Goal: Task Accomplishment & Management: Use online tool/utility

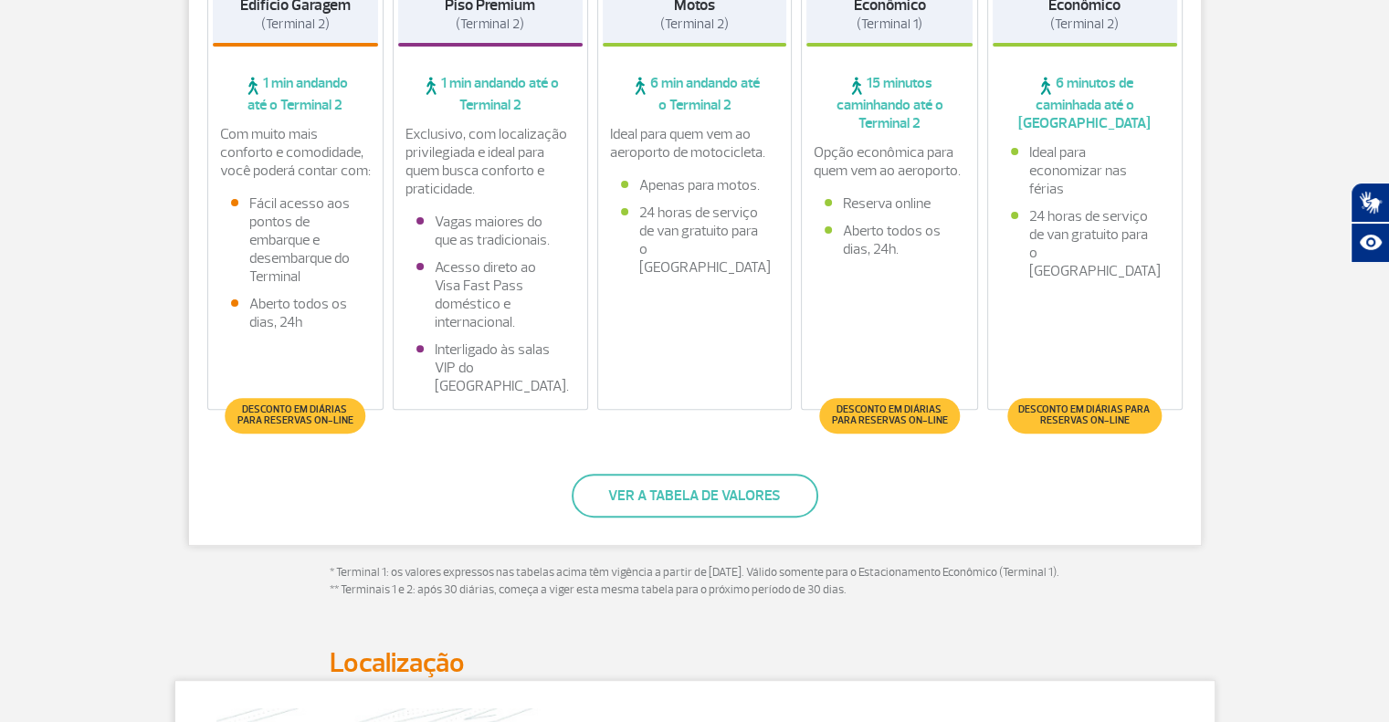
scroll to position [548, 0]
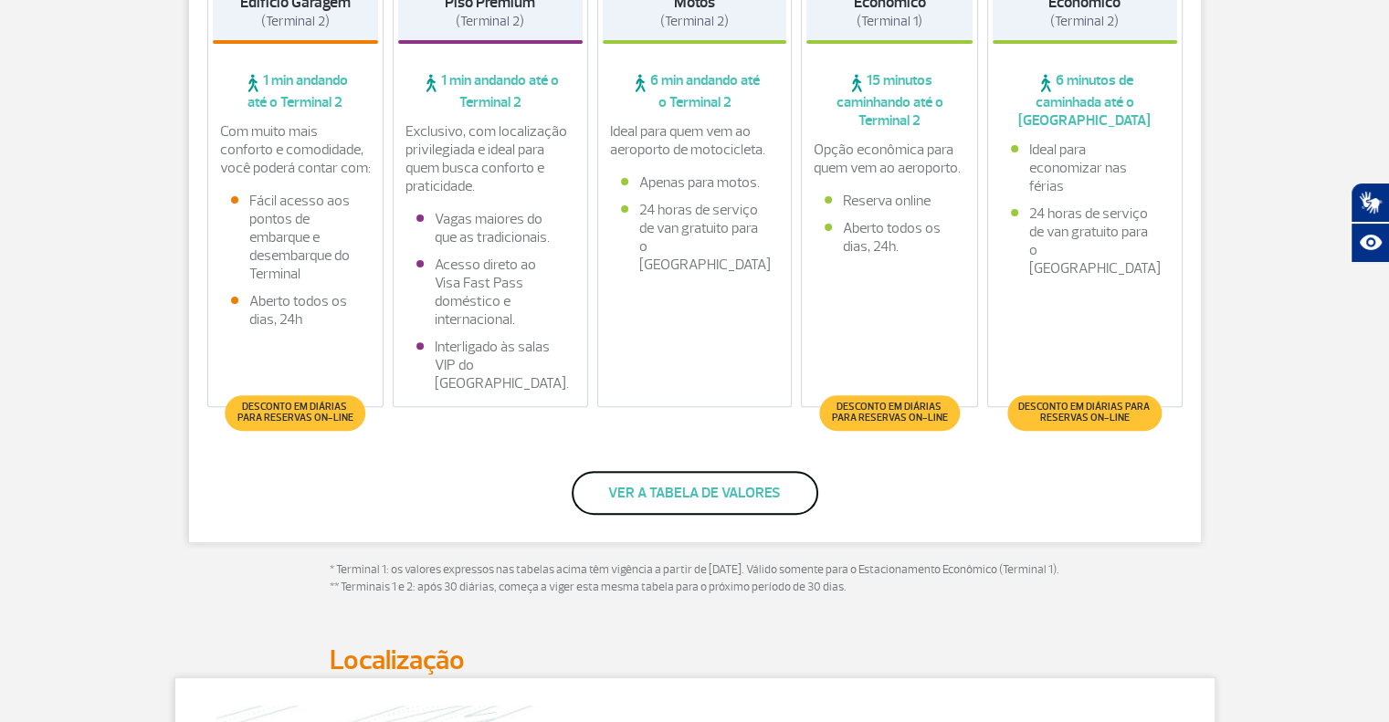
click at [739, 488] on button "Ver a tabela de valores" at bounding box center [695, 493] width 247 height 44
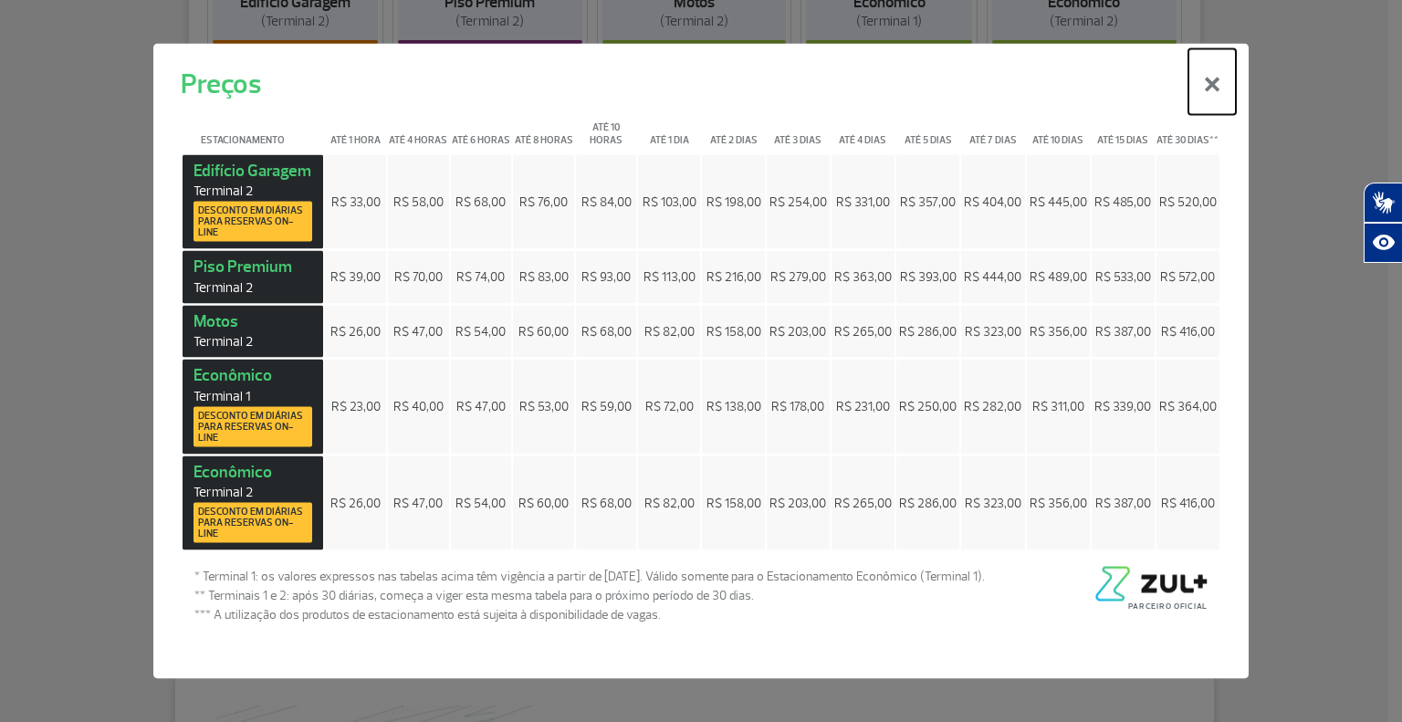
click at [1202, 101] on button "×" at bounding box center [1212, 81] width 47 height 66
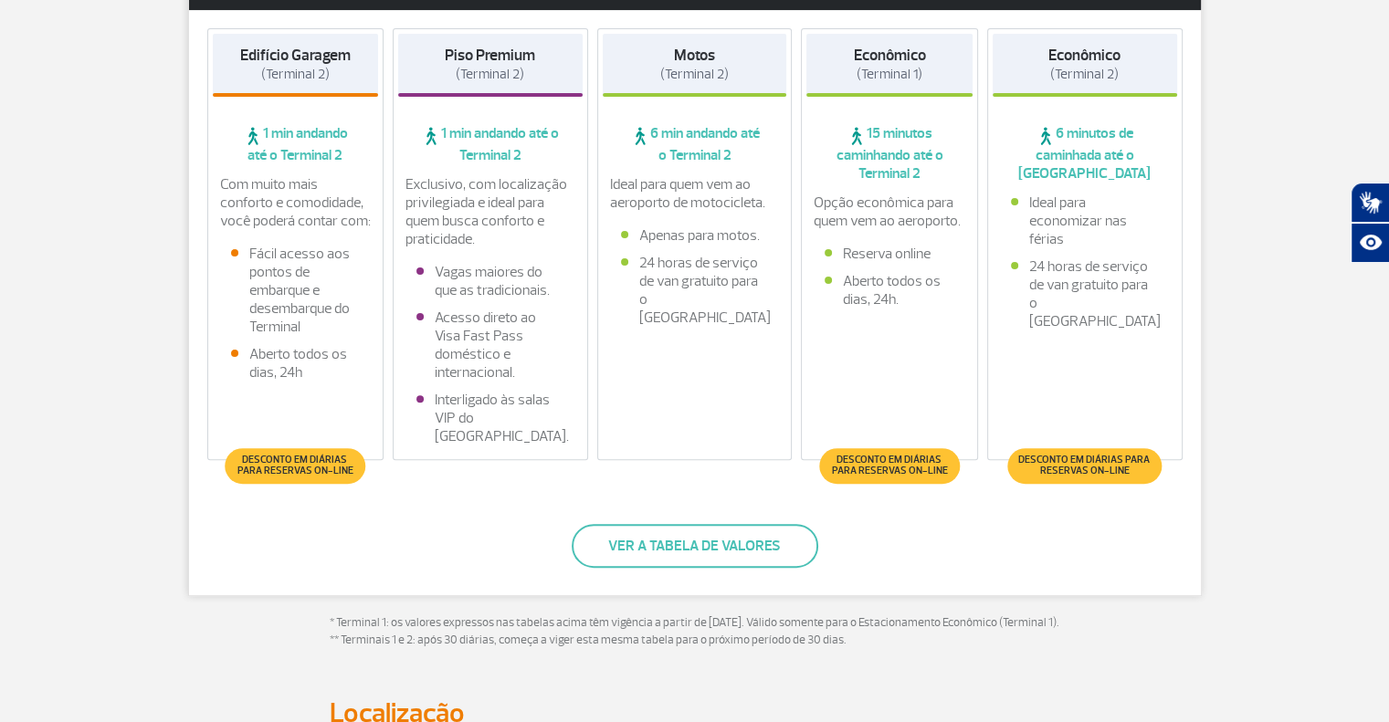
scroll to position [457, 0]
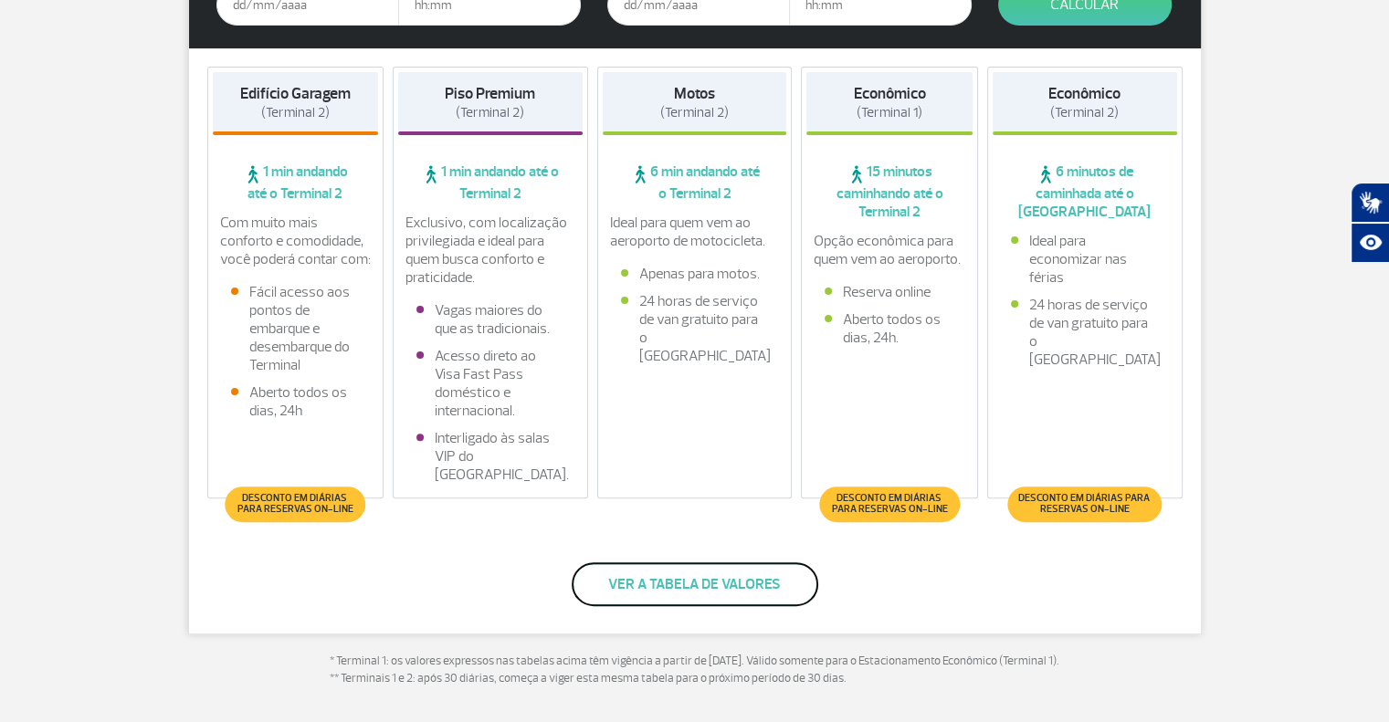
click at [723, 594] on button "Ver a tabela de valores" at bounding box center [695, 584] width 247 height 44
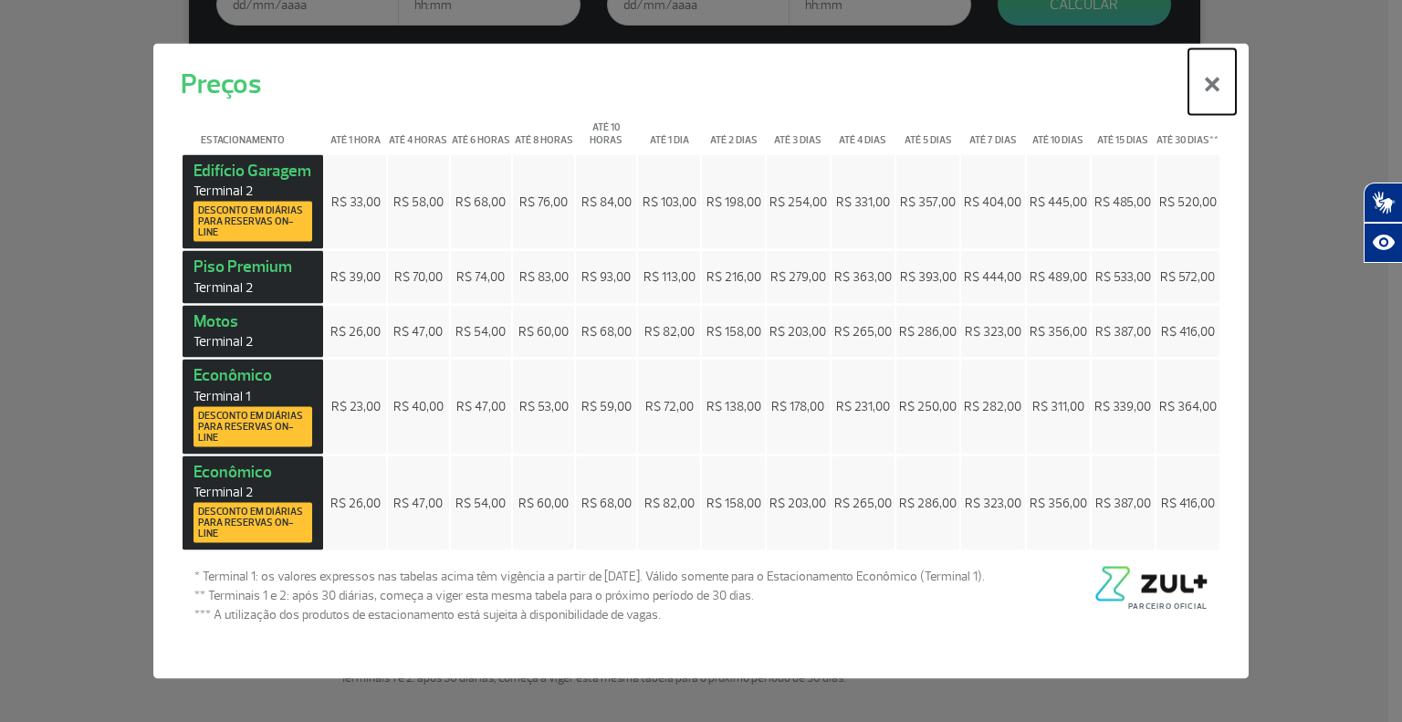
click at [1216, 88] on button "×" at bounding box center [1212, 81] width 47 height 66
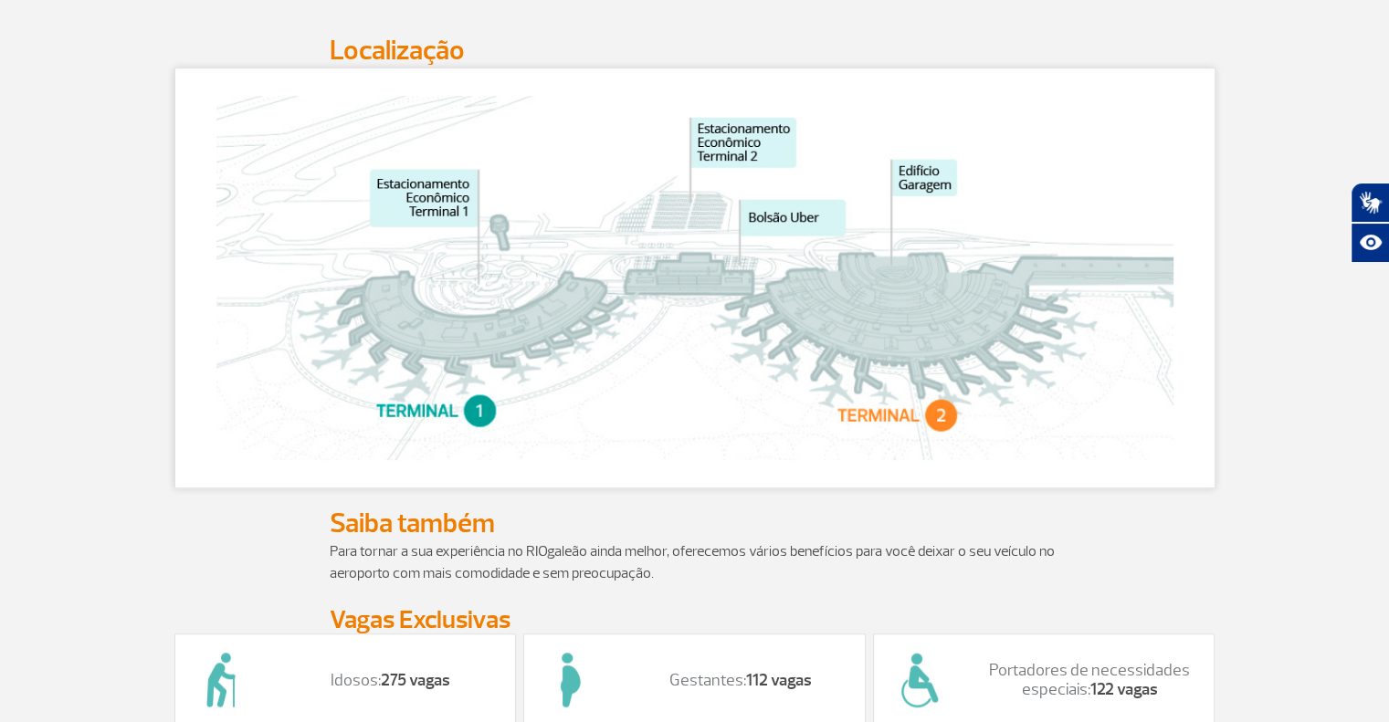
scroll to position [913, 0]
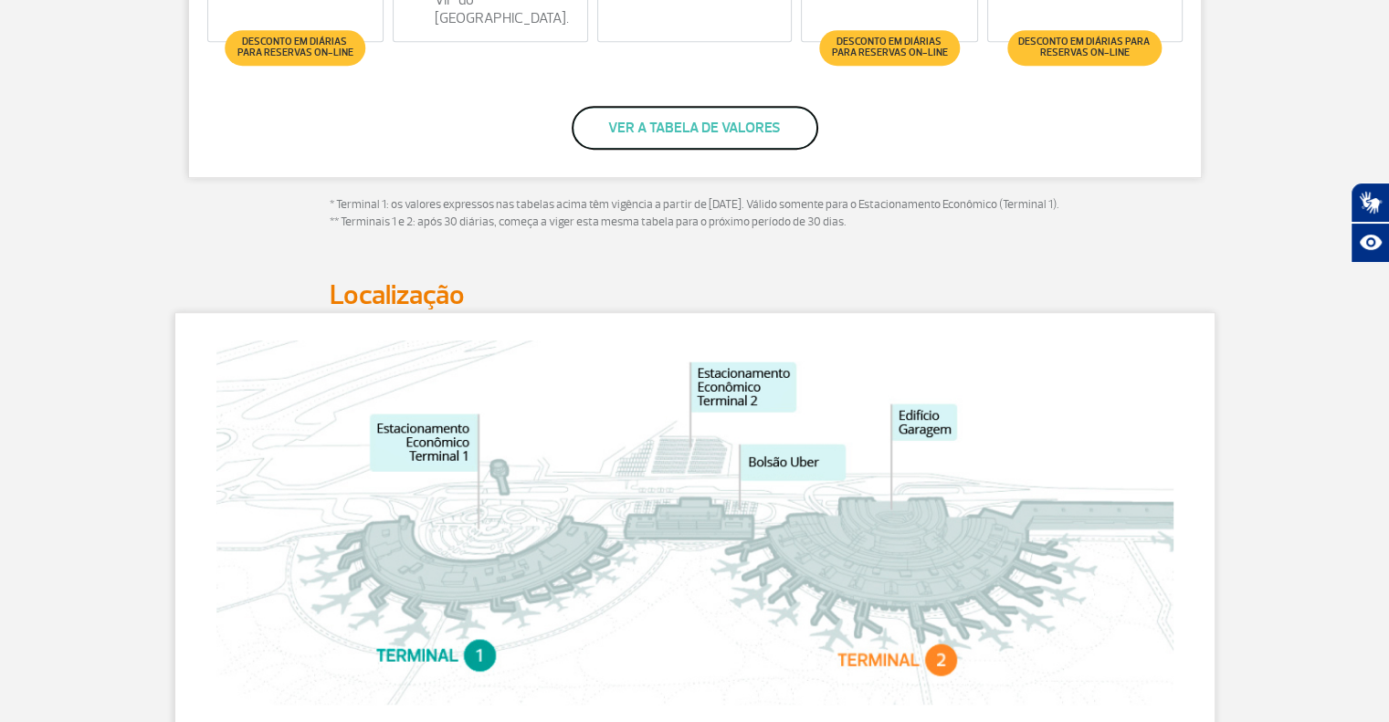
click at [780, 129] on button "Ver a tabela de valores" at bounding box center [695, 128] width 247 height 44
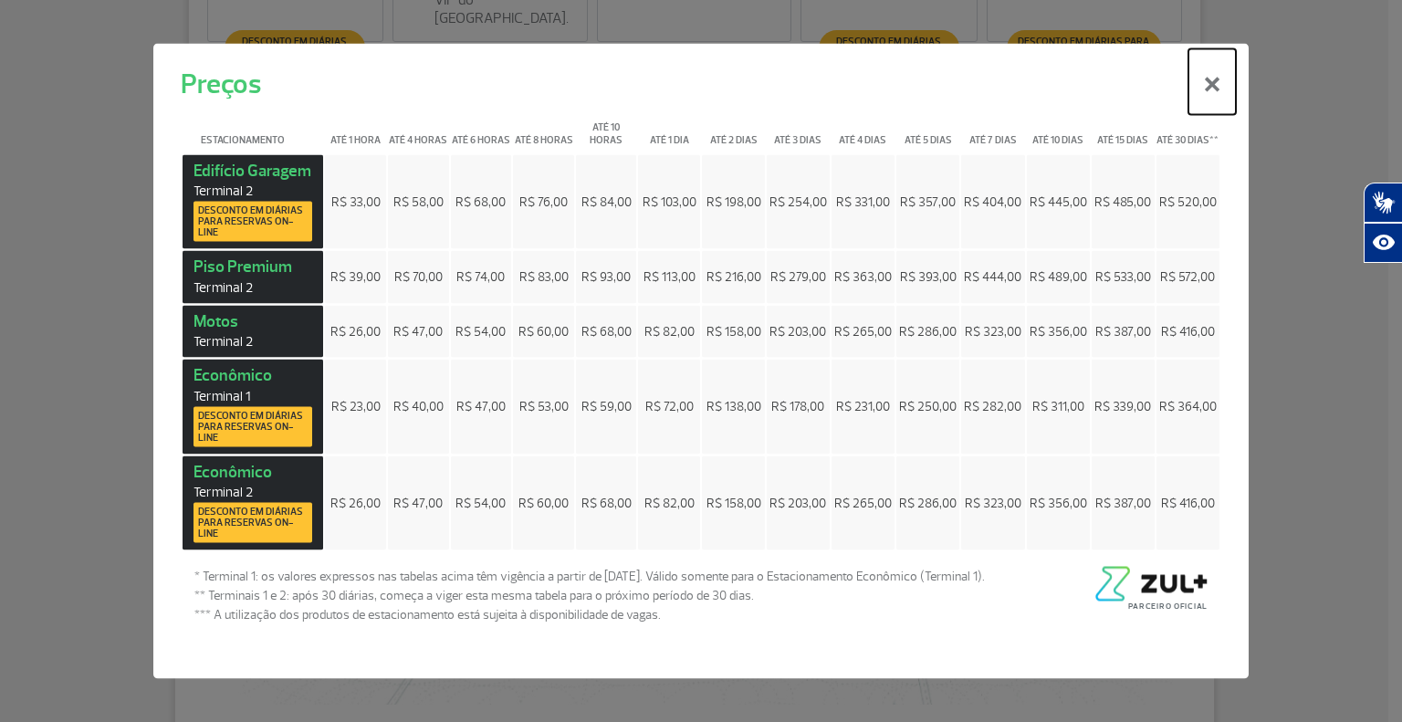
click at [1212, 96] on button "×" at bounding box center [1212, 81] width 47 height 66
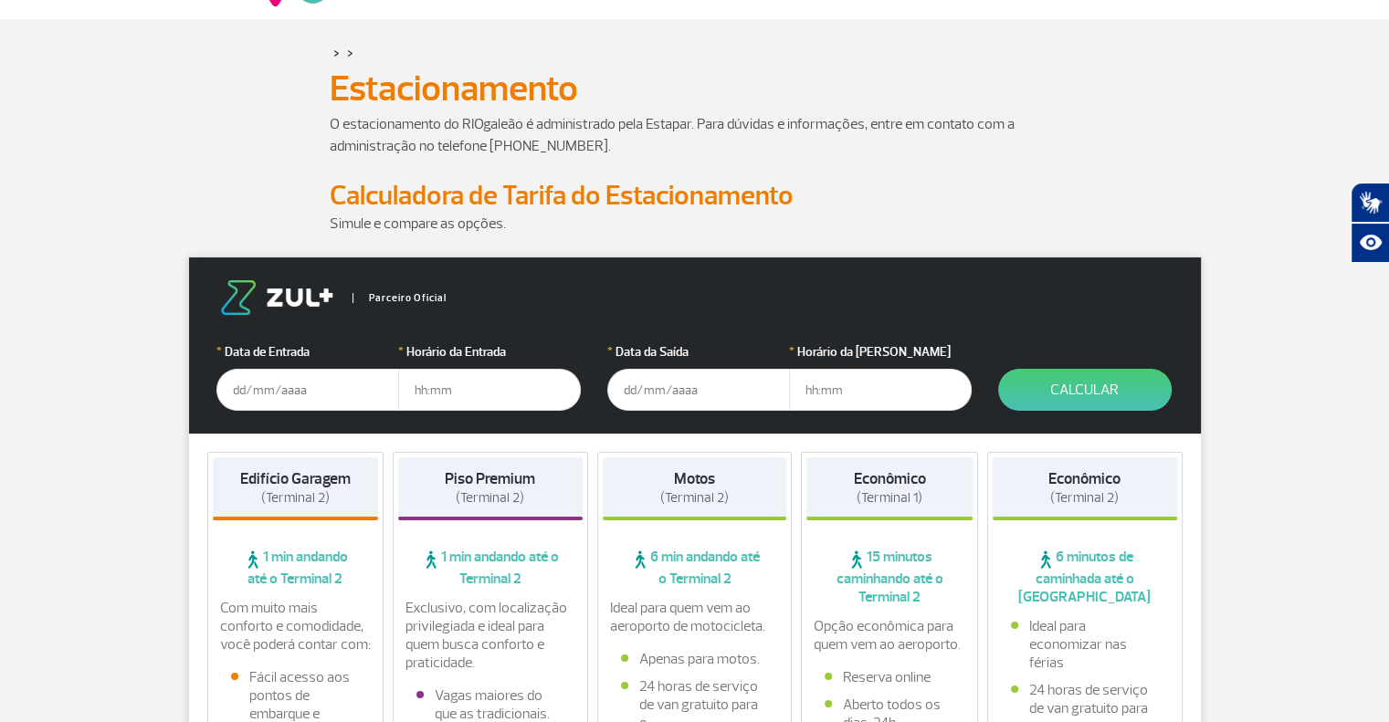
scroll to position [69, 0]
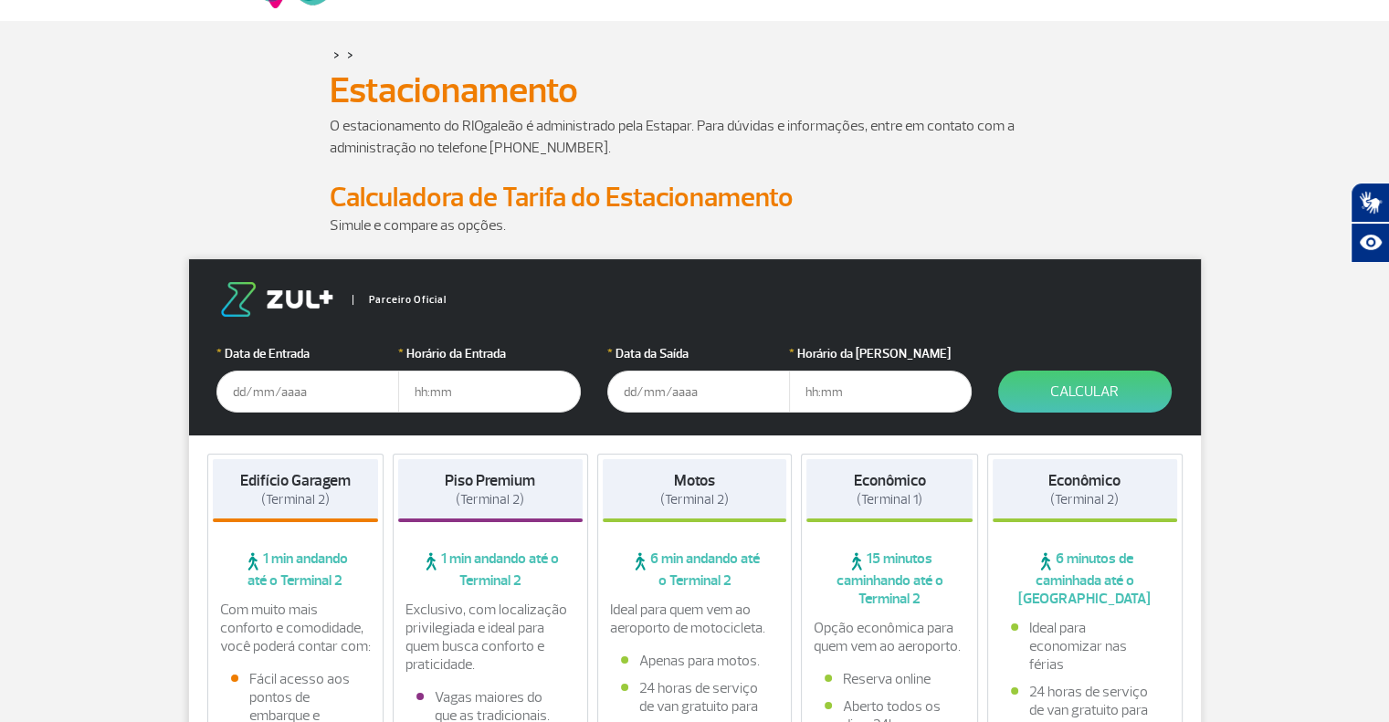
click at [315, 389] on input "text" at bounding box center [307, 392] width 183 height 42
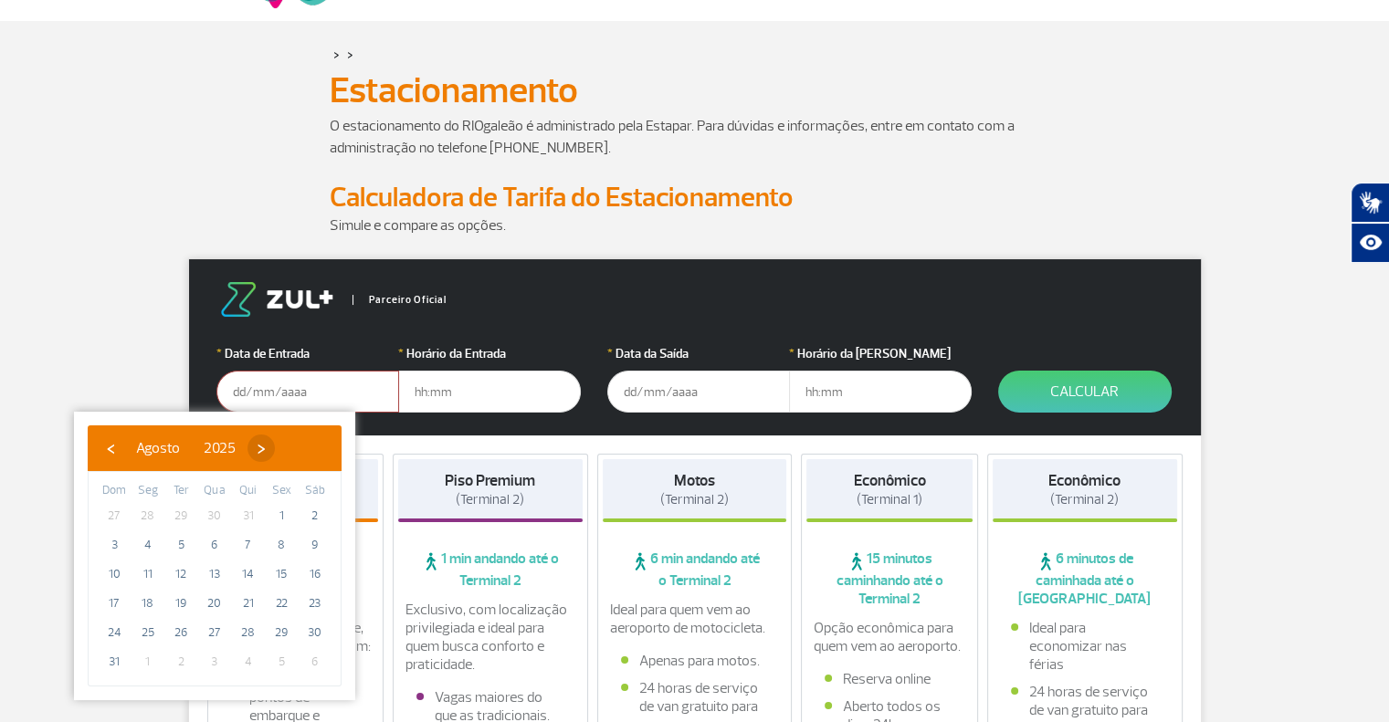
click at [275, 442] on span "›" at bounding box center [260, 448] width 27 height 27
click at [283, 545] on span "12" at bounding box center [281, 544] width 29 height 29
type input "[DATE]"
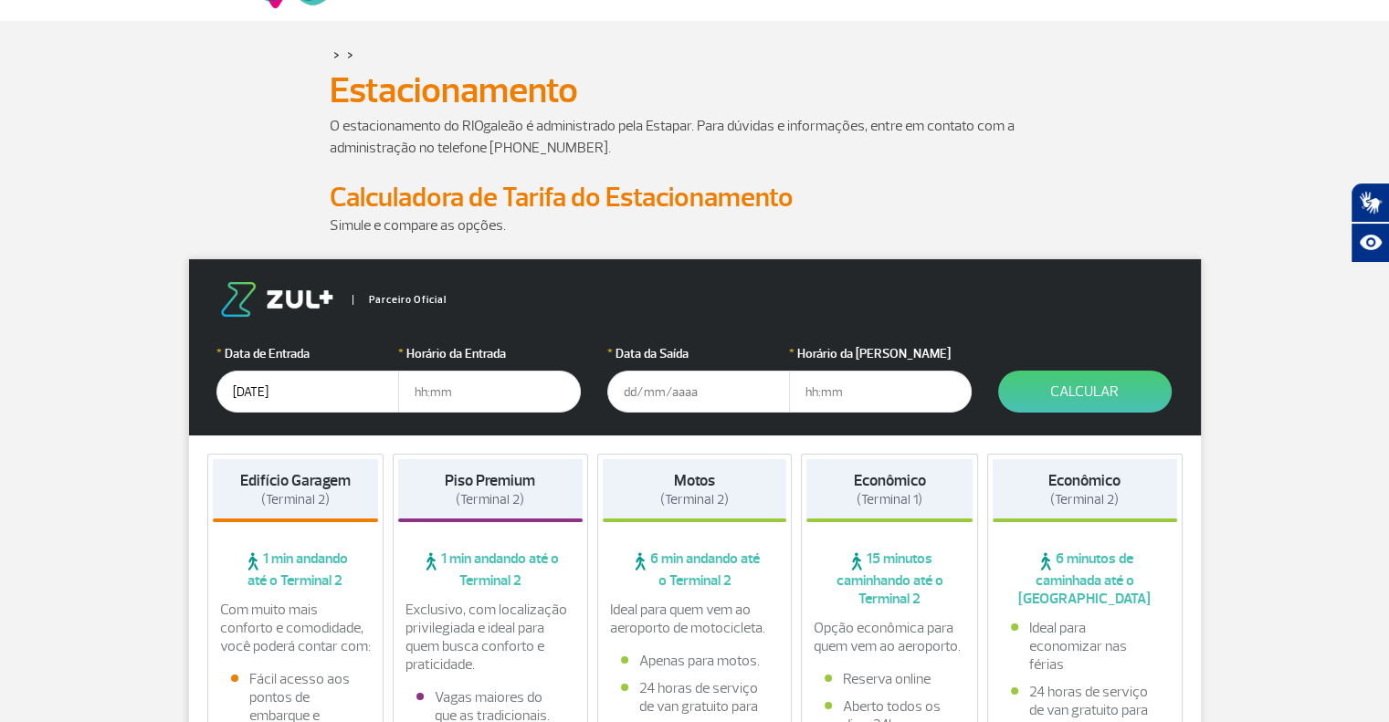
click at [473, 401] on input "text" at bounding box center [489, 392] width 183 height 42
type input "18:00"
click at [641, 395] on input "text" at bounding box center [698, 392] width 183 height 42
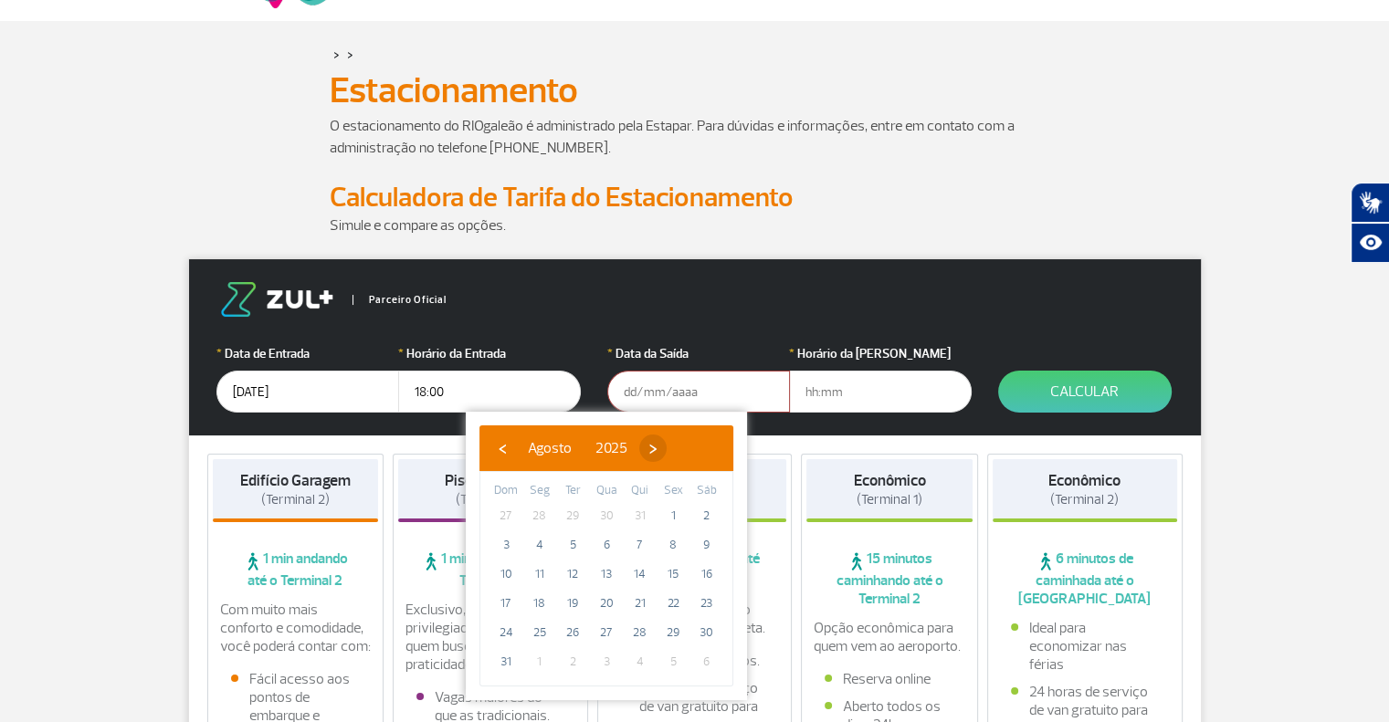
click at [666, 448] on span "›" at bounding box center [652, 448] width 27 height 27
click at [527, 580] on span "15" at bounding box center [539, 574] width 29 height 29
type input "[DATE]"
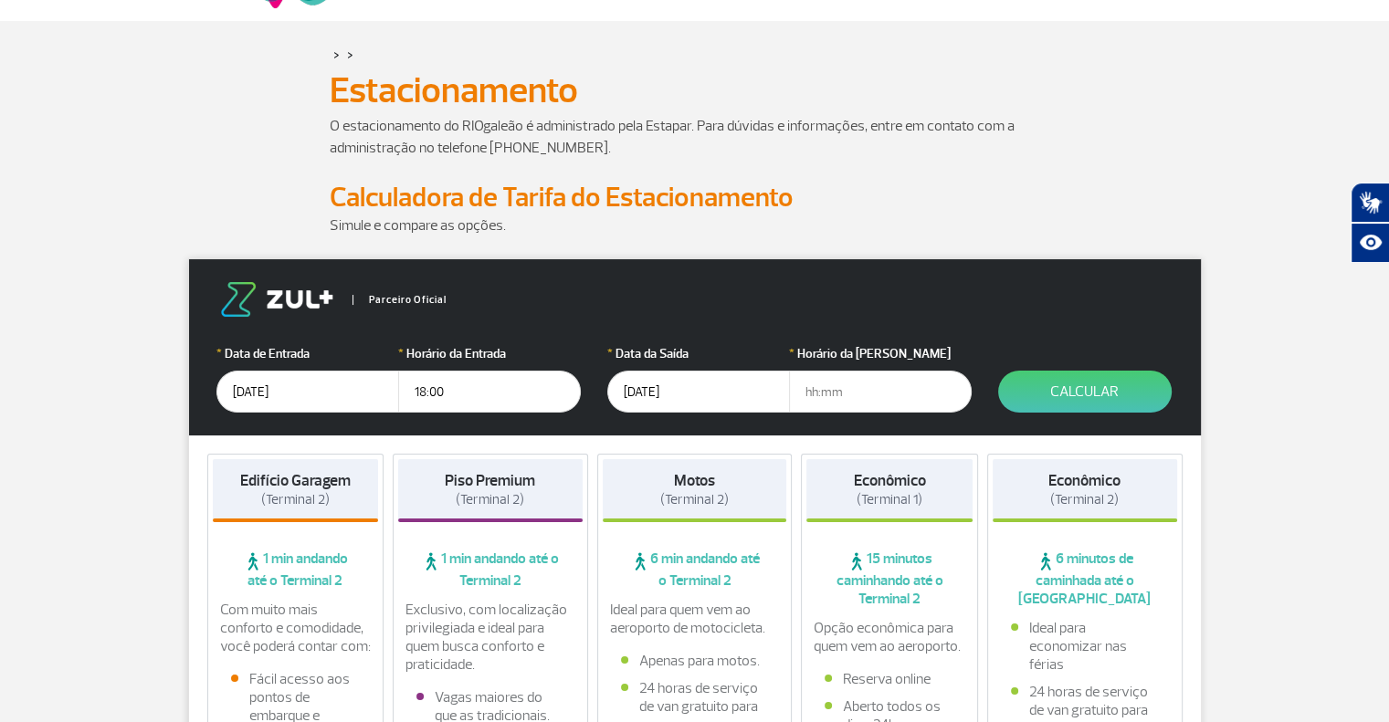
click at [850, 394] on input "text" at bounding box center [880, 392] width 183 height 42
type input "00:30"
click at [1091, 400] on button "Calcular" at bounding box center [1084, 392] width 173 height 42
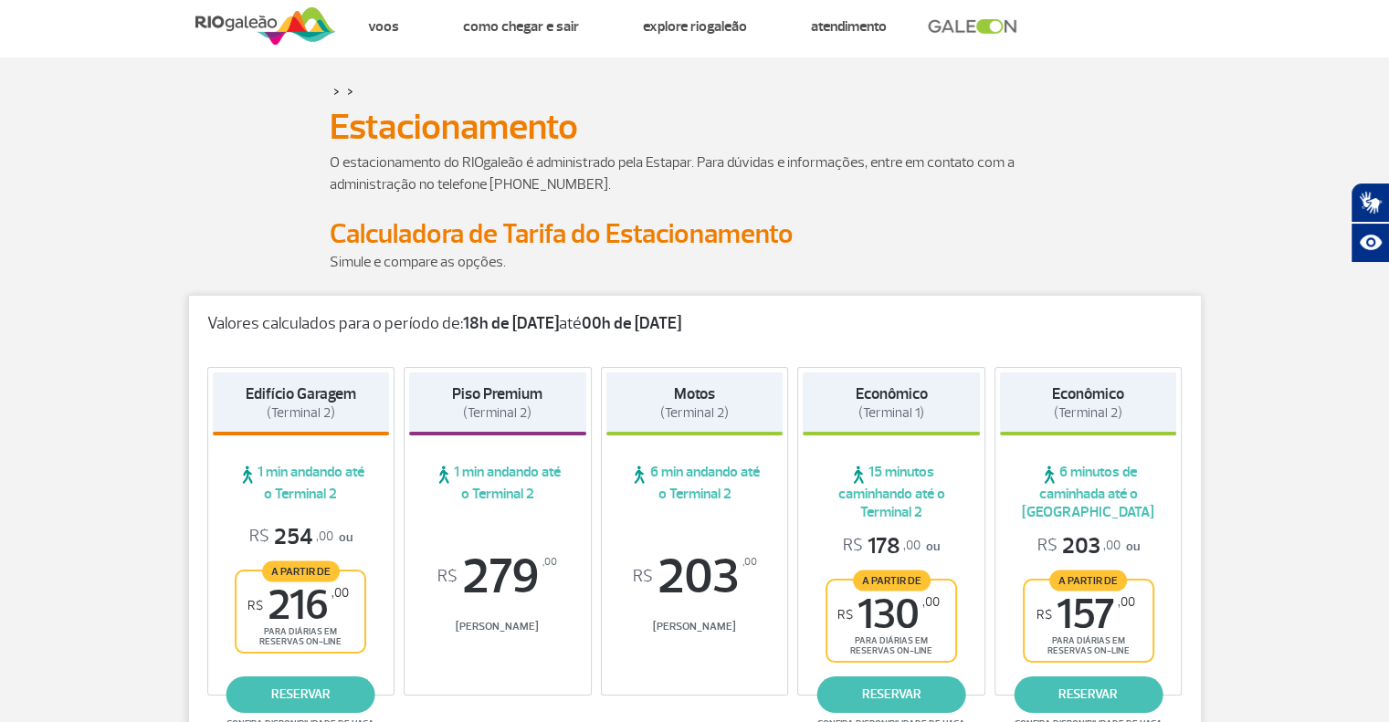
scroll to position [0, 0]
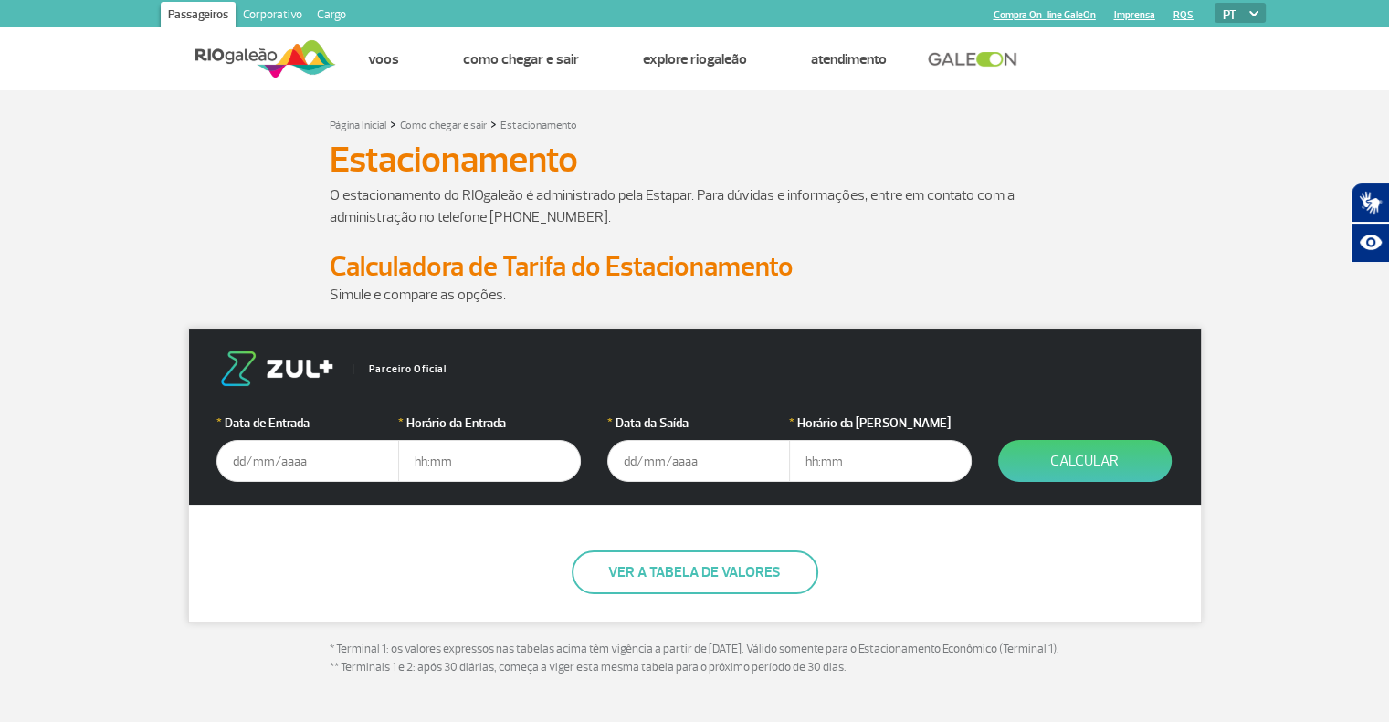
click at [241, 464] on input "text" at bounding box center [307, 461] width 183 height 42
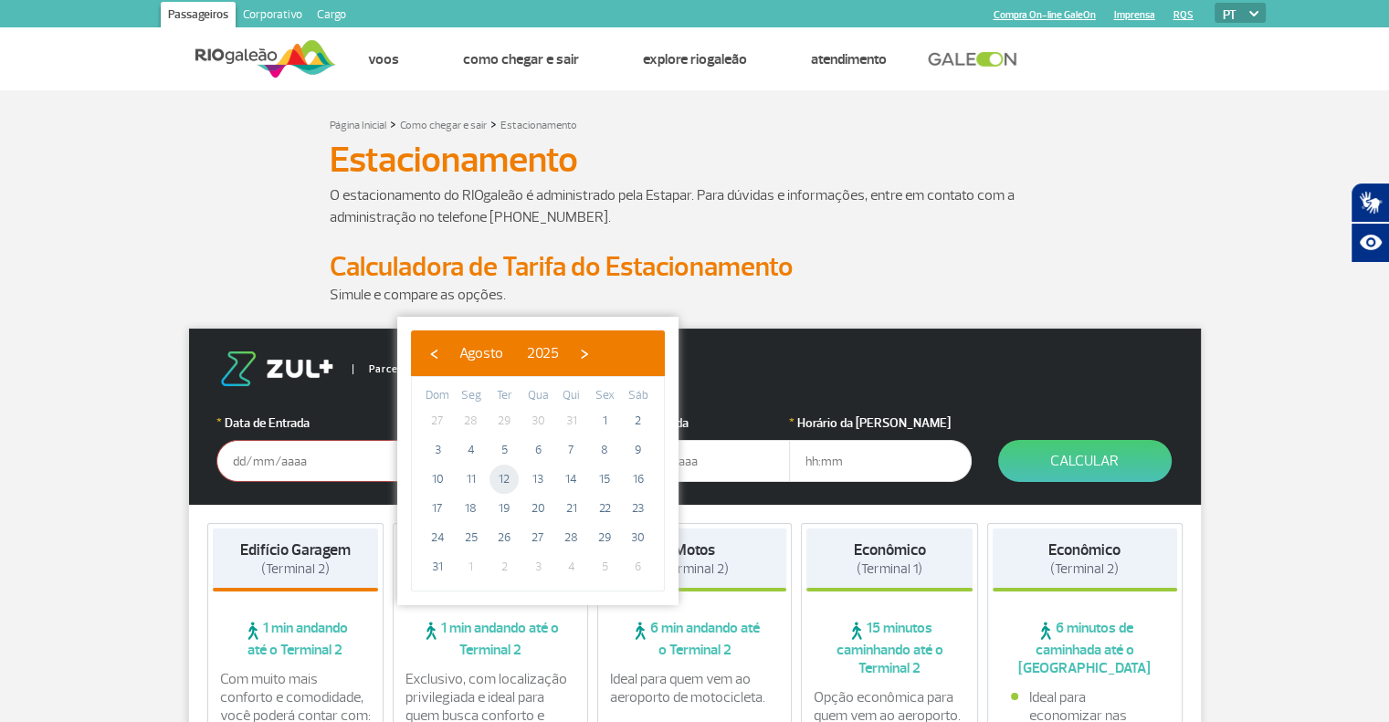
click at [509, 470] on span "12" at bounding box center [503, 479] width 29 height 29
type input "[DATE]"
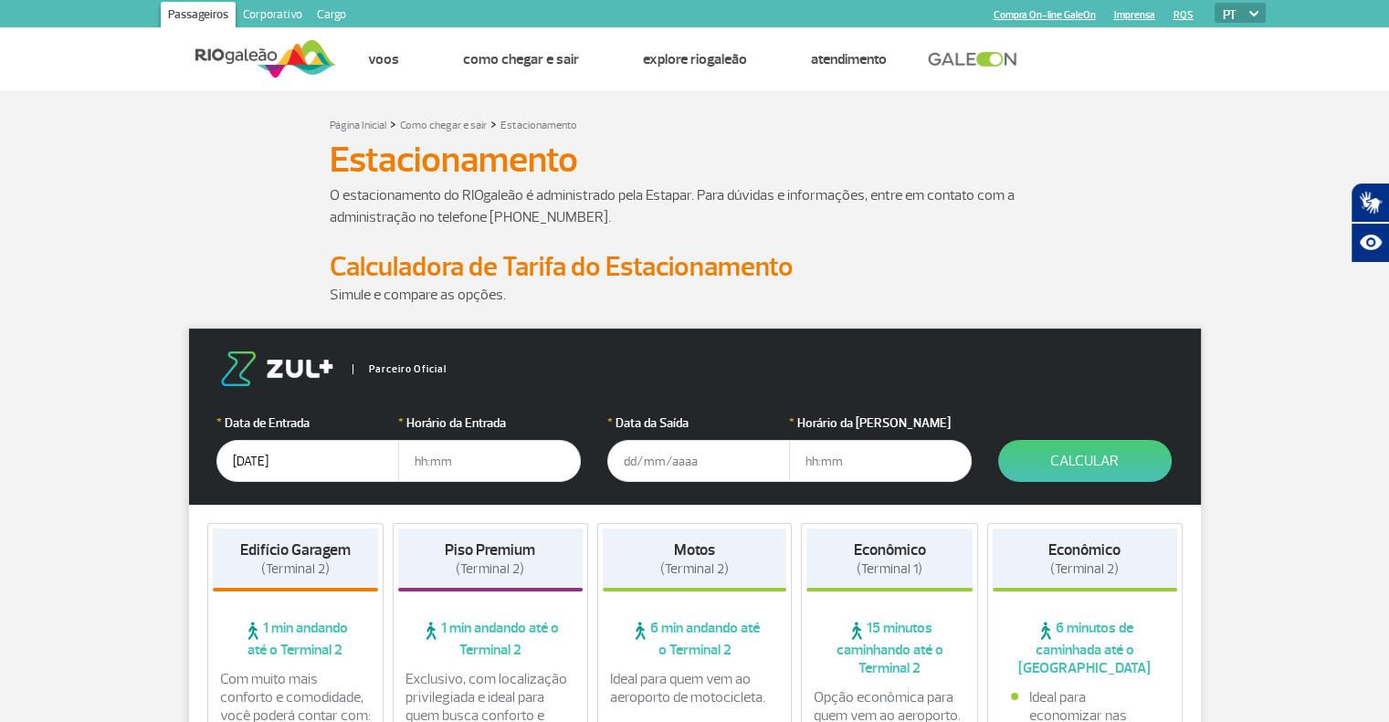
click at [472, 466] on input "text" at bounding box center [489, 461] width 183 height 42
type input "18:00"
click at [614, 470] on input "text" at bounding box center [698, 461] width 183 height 42
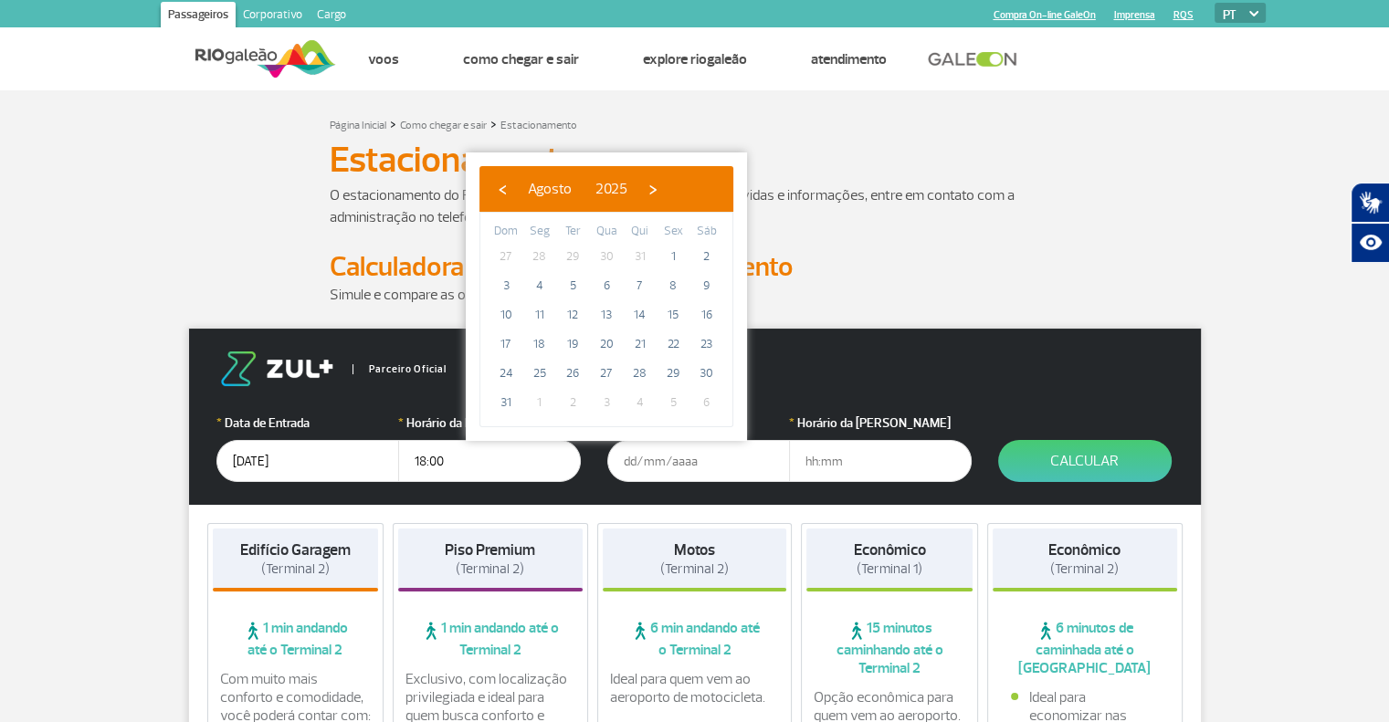
click at [299, 467] on input "[DATE]" at bounding box center [307, 461] width 183 height 42
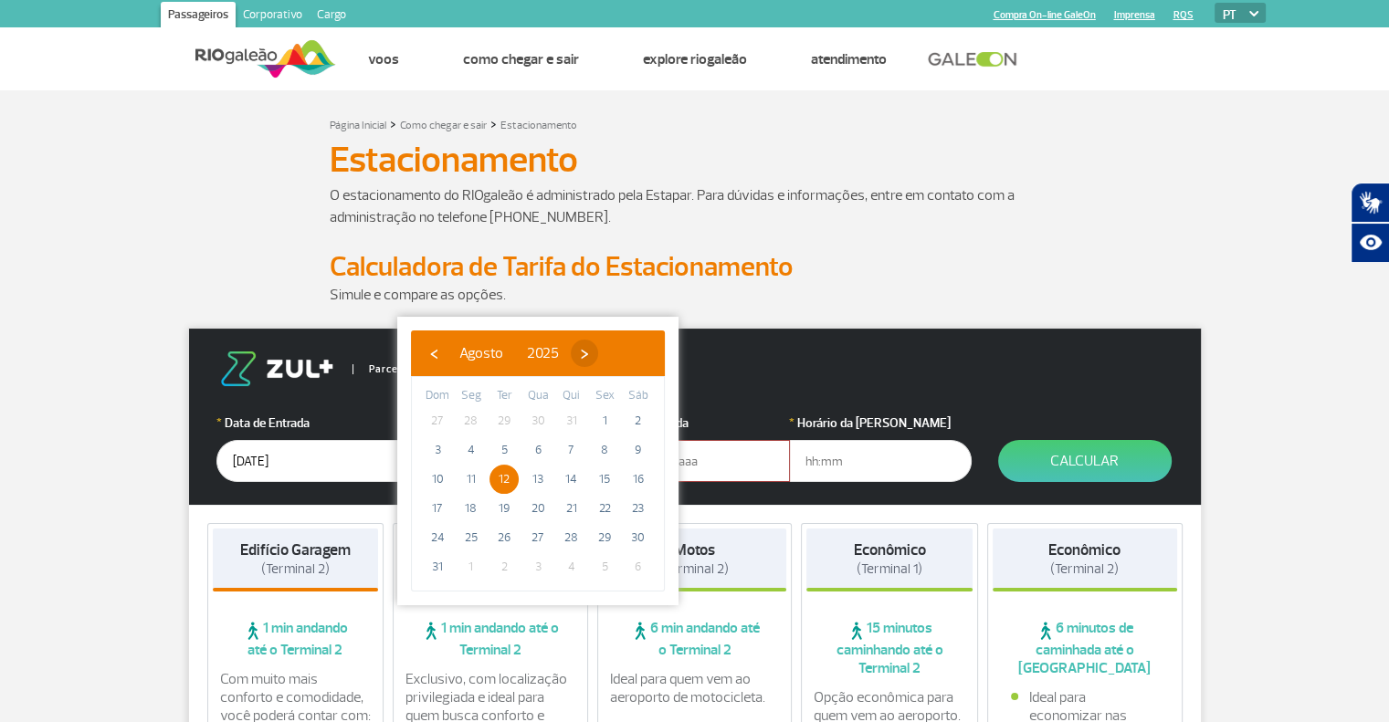
click at [598, 353] on span "›" at bounding box center [584, 353] width 27 height 27
click at [599, 452] on span "12" at bounding box center [604, 450] width 29 height 29
type input "[DATE]"
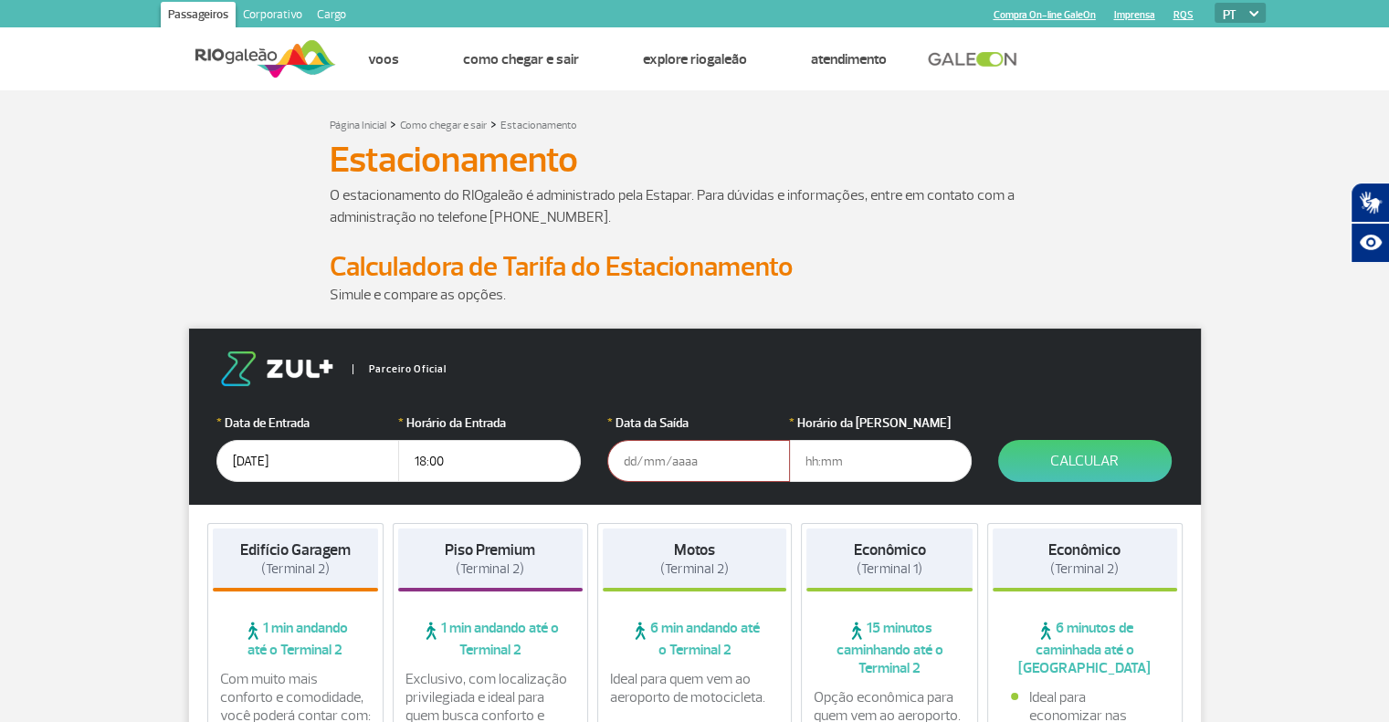
click at [761, 467] on input "text" at bounding box center [698, 461] width 183 height 42
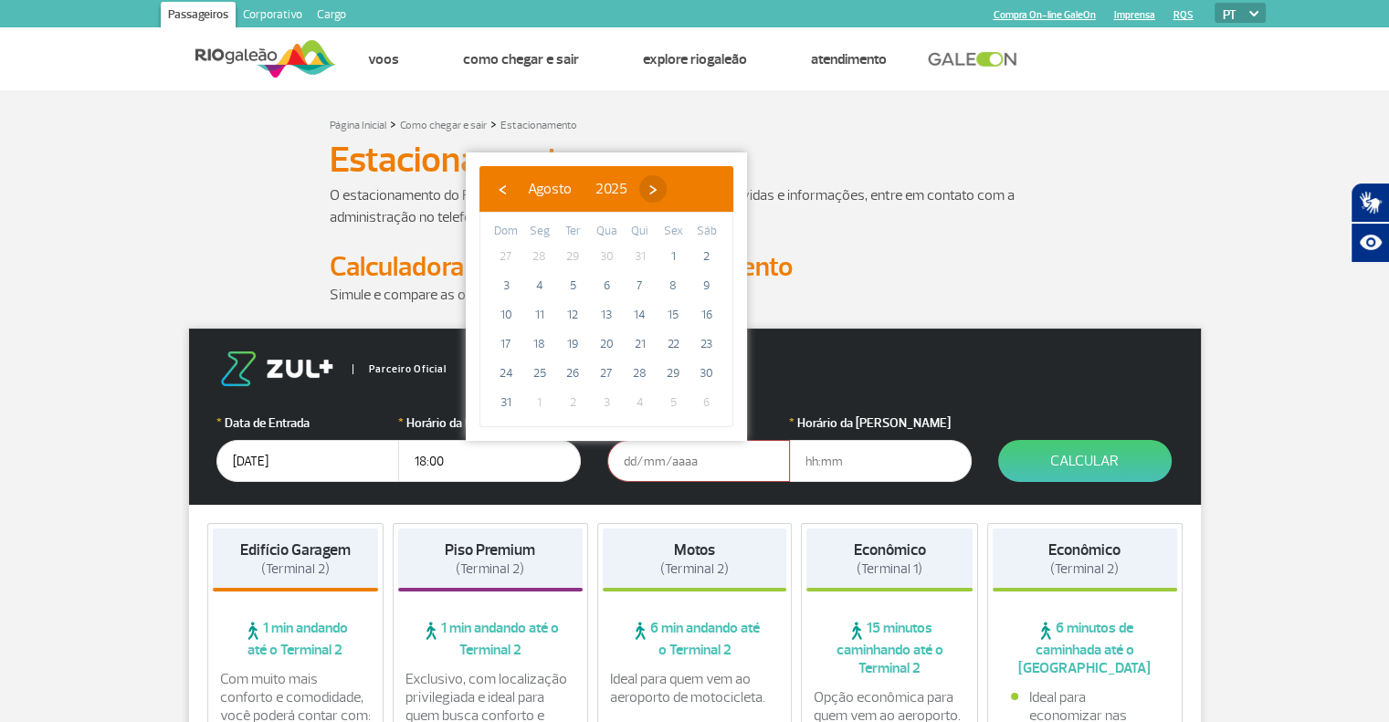
click at [666, 189] on span "›" at bounding box center [652, 188] width 27 height 27
click at [530, 315] on span "15" at bounding box center [539, 314] width 29 height 29
type input "[DATE]"
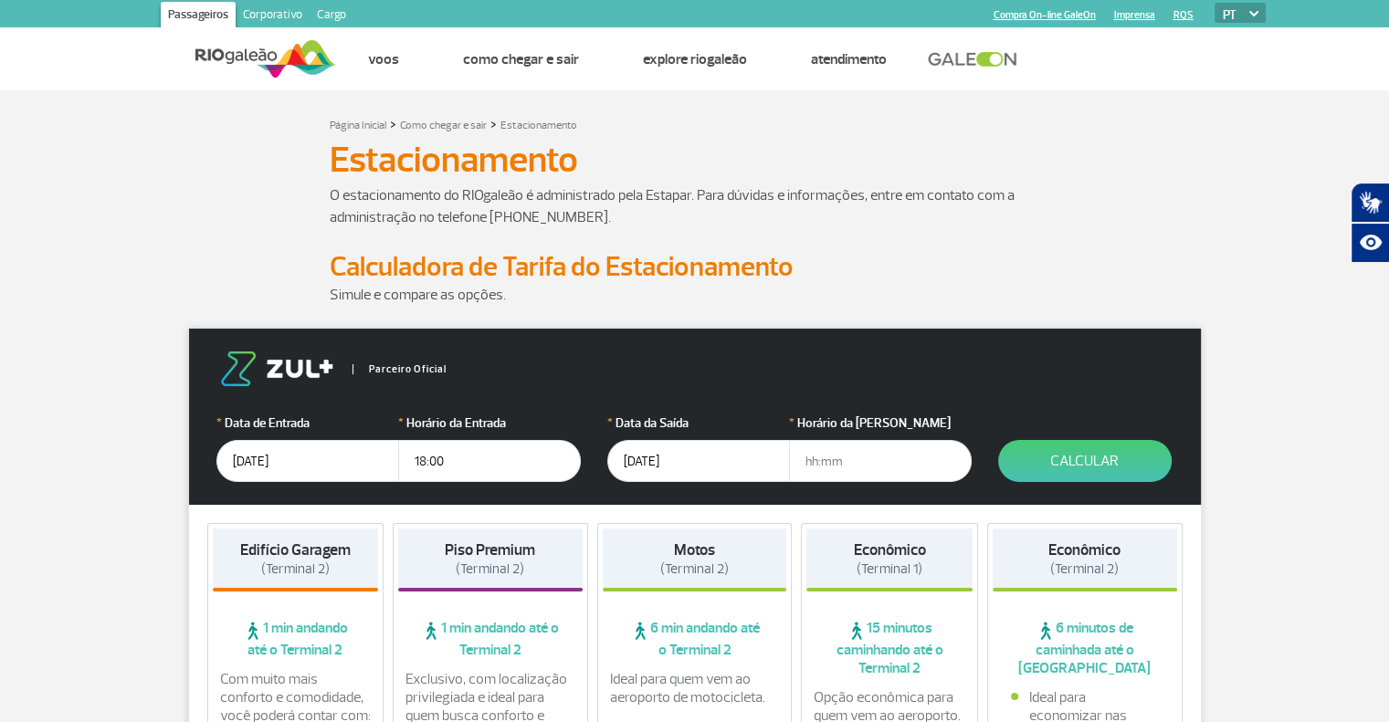
click at [825, 457] on input "text" at bounding box center [880, 461] width 183 height 42
type input "01:00"
click at [1068, 459] on button "Calcular" at bounding box center [1084, 461] width 173 height 42
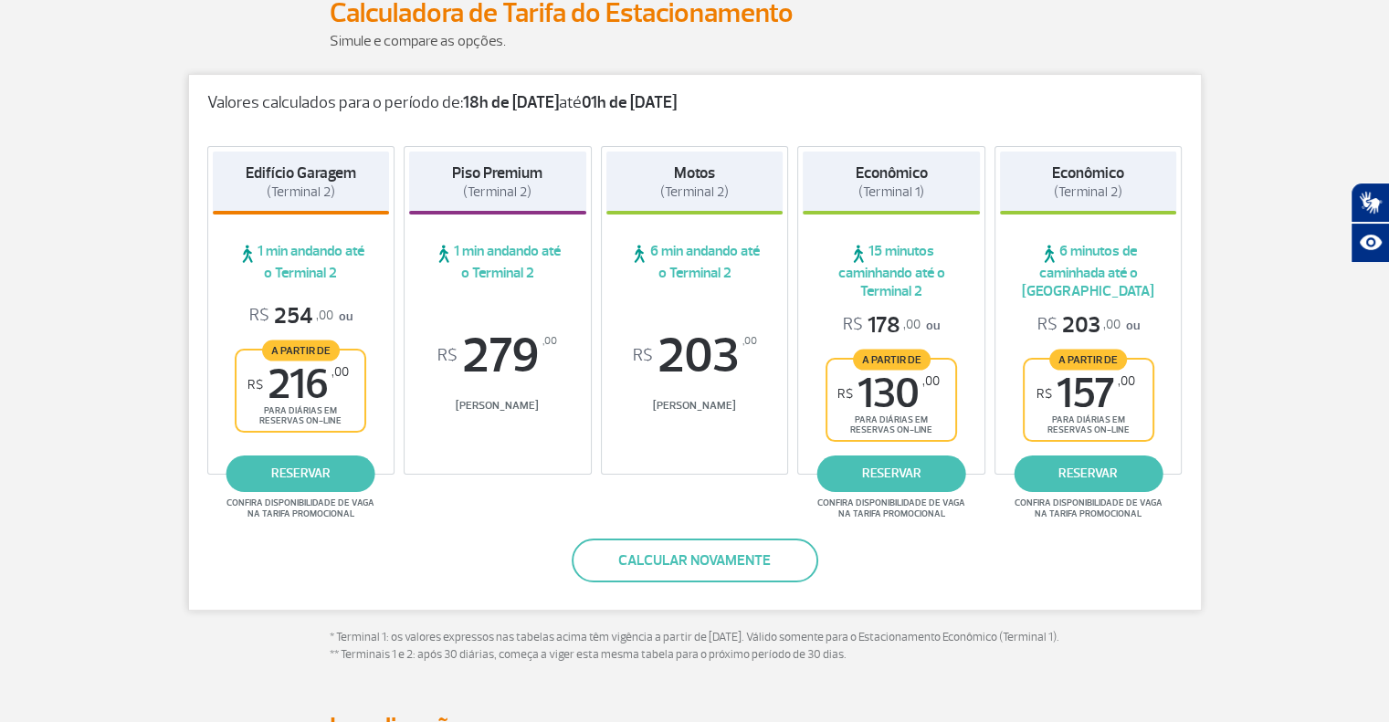
scroll to position [274, 0]
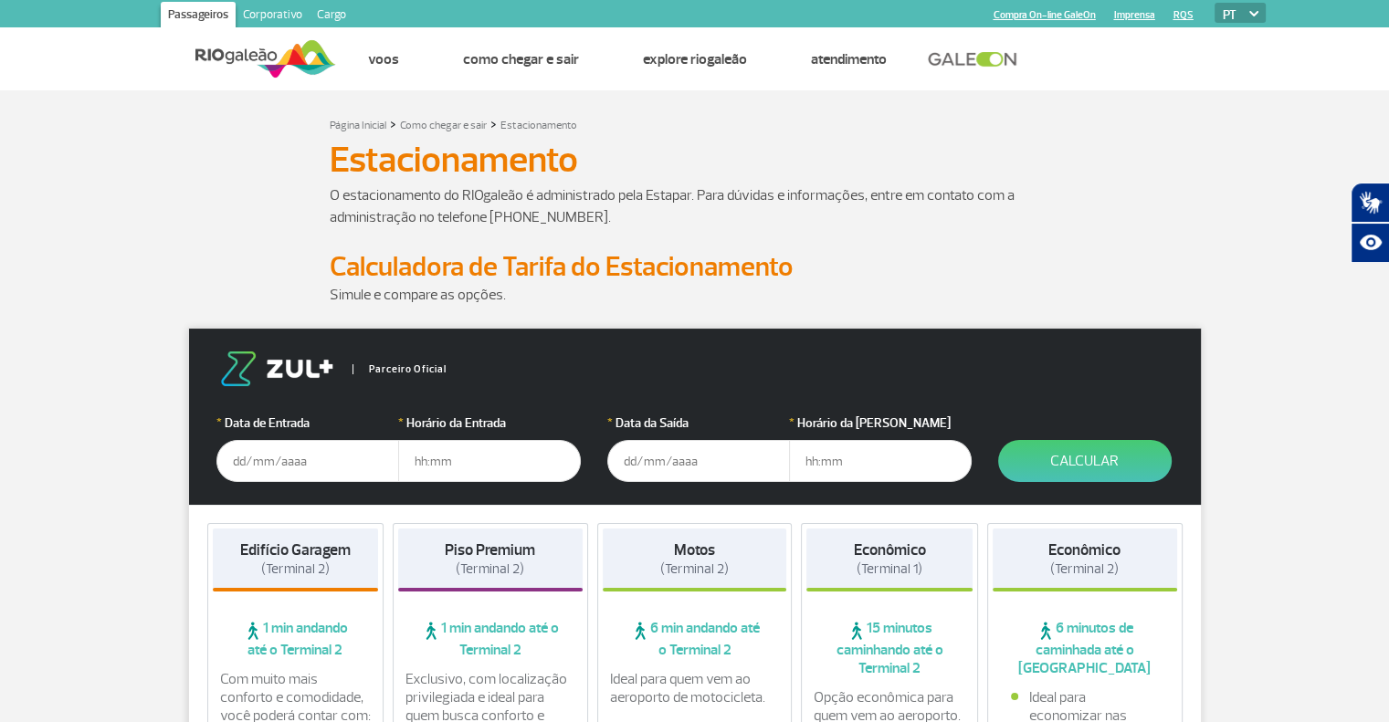
click at [329, 438] on div "* Data de Entrada" at bounding box center [307, 448] width 183 height 68
click at [342, 452] on input "text" at bounding box center [307, 461] width 183 height 42
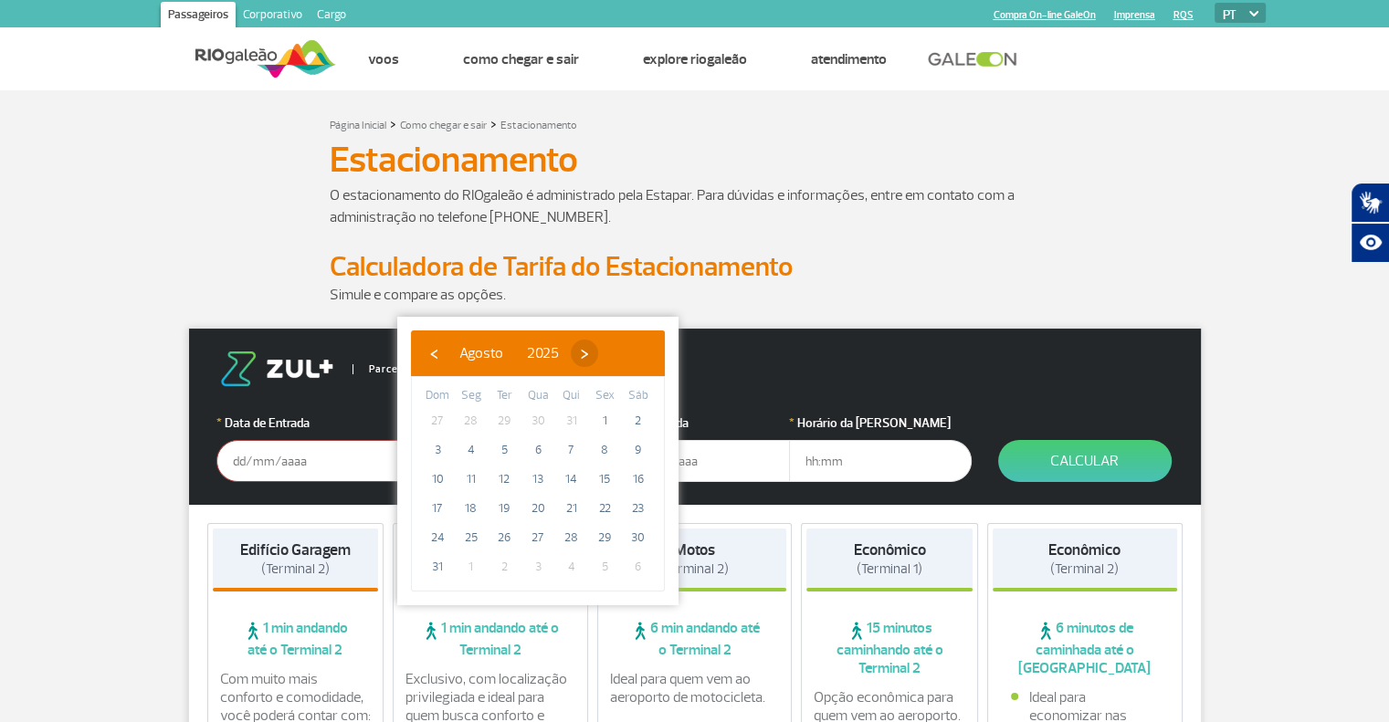
click at [598, 349] on span "›" at bounding box center [584, 353] width 27 height 27
click at [610, 448] on span "12" at bounding box center [604, 450] width 29 height 29
type input "[DATE]"
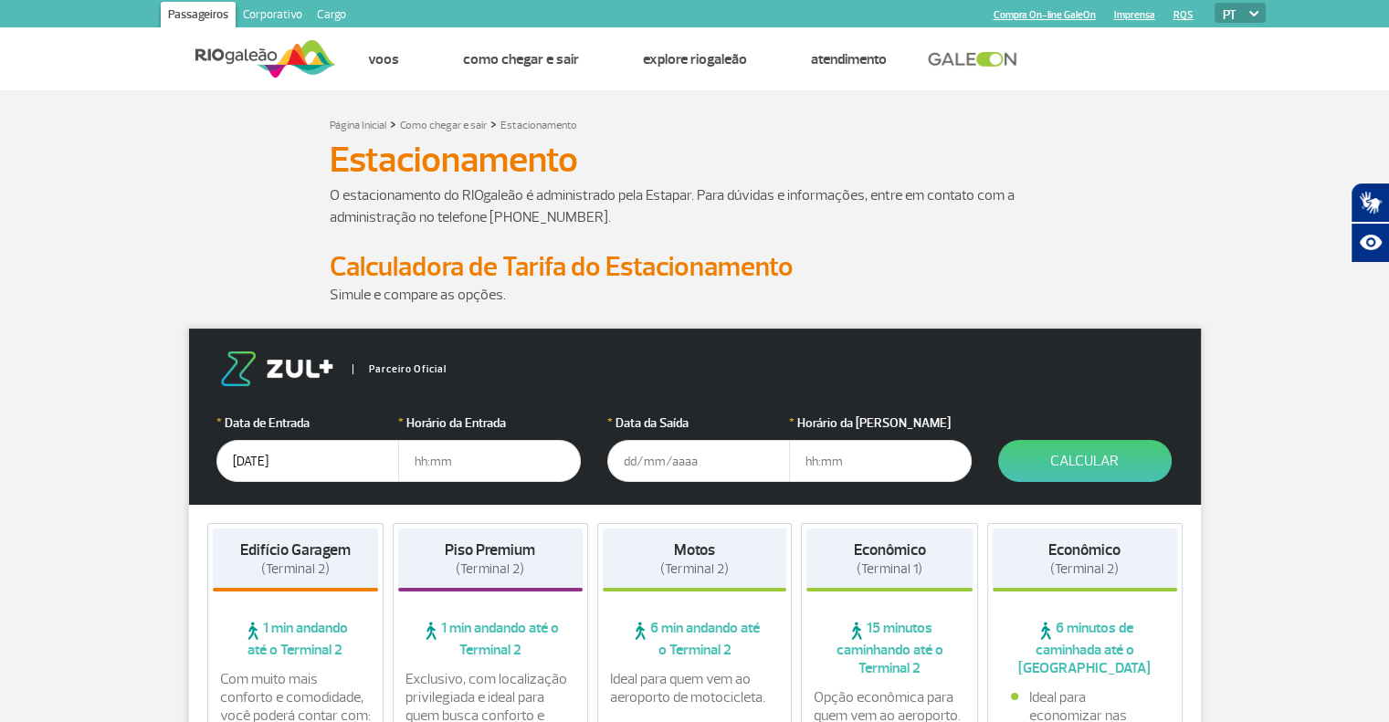
click at [501, 476] on input "text" at bounding box center [489, 461] width 183 height 42
type input "18:00"
click at [729, 468] on input "text" at bounding box center [698, 461] width 183 height 42
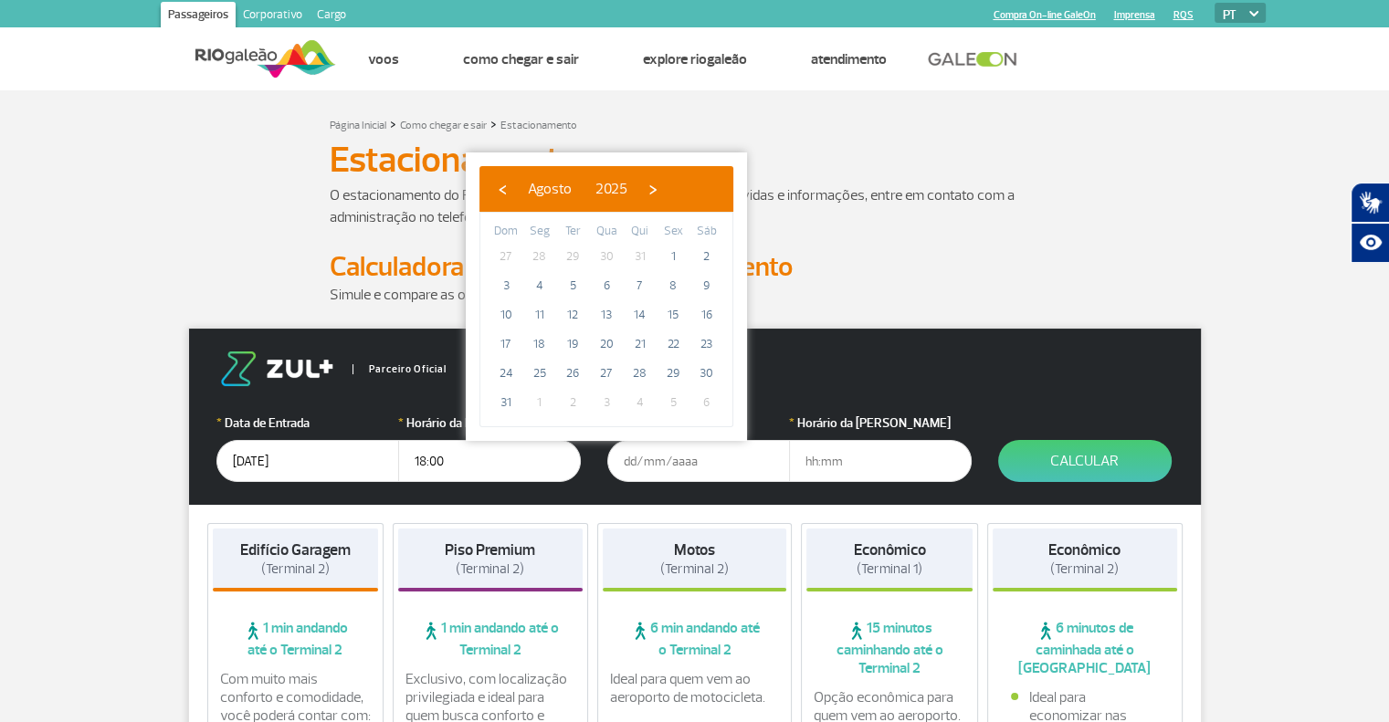
drag, startPoint x: 708, startPoint y: 193, endPoint x: 684, endPoint y: 206, distance: 28.2
click at [687, 205] on div "‹ ​ Agosto ​ 2025 ​ ›" at bounding box center [606, 189] width 254 height 46
click at [666, 182] on span "›" at bounding box center [652, 188] width 27 height 27
click at [540, 316] on span "15" at bounding box center [539, 314] width 29 height 29
type input "[DATE]"
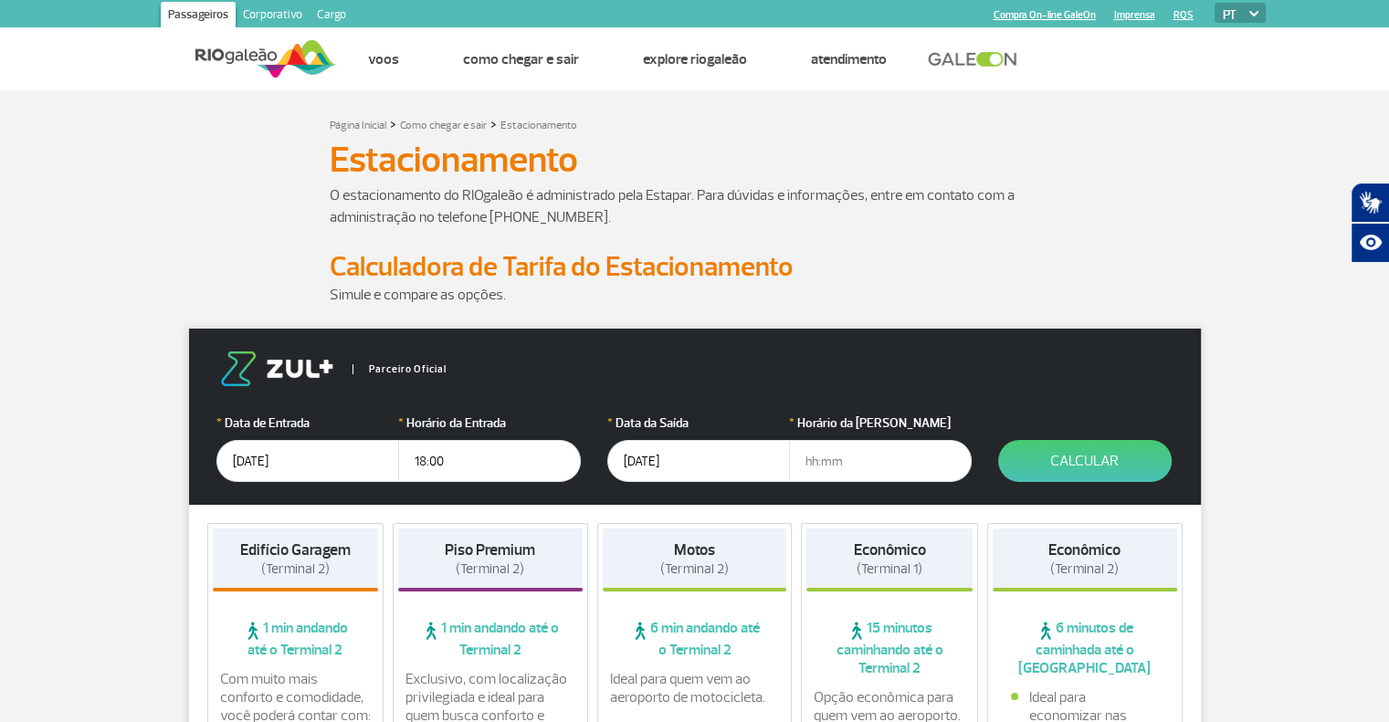
click at [818, 462] on input "text" at bounding box center [880, 461] width 183 height 42
type input "2"
type input "02:00"
click at [1058, 476] on button "Calcular" at bounding box center [1084, 461] width 173 height 42
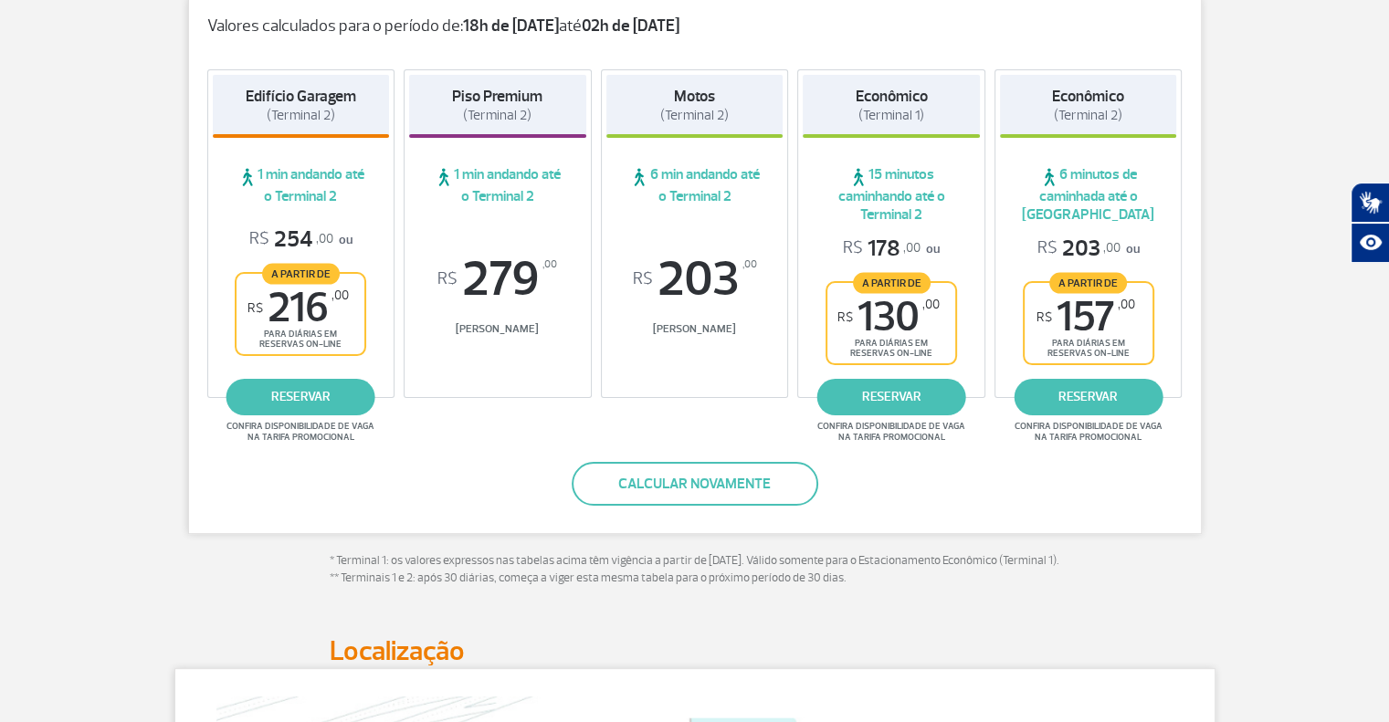
scroll to position [365, 0]
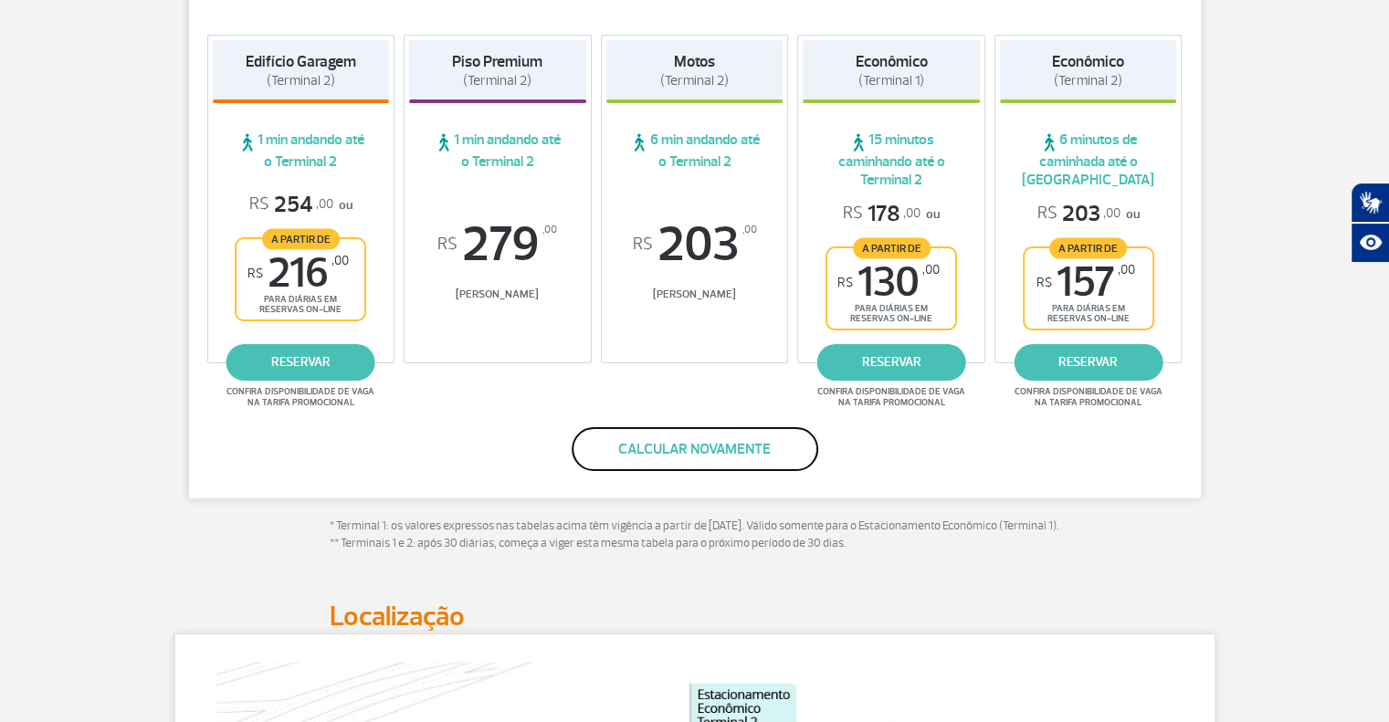
click at [659, 446] on button "Calcular novamente" at bounding box center [695, 449] width 247 height 44
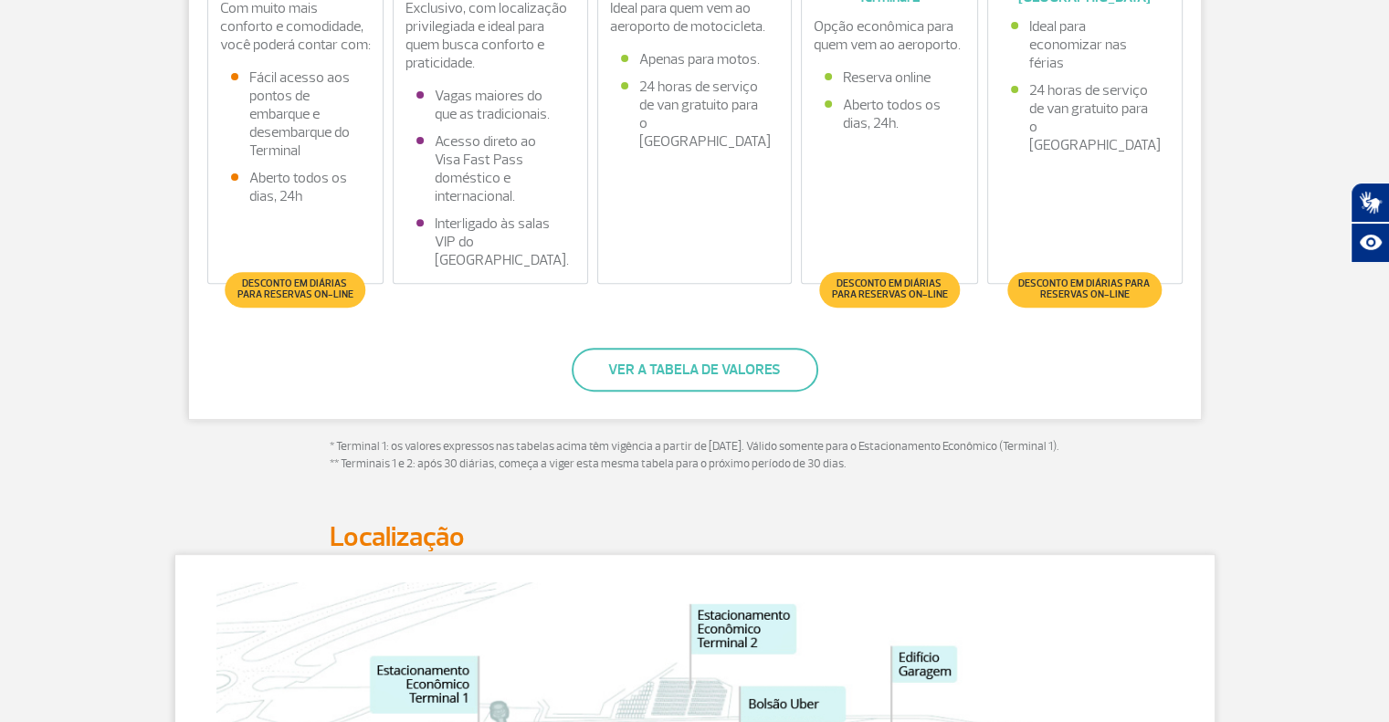
scroll to position [306, 0]
